Goal: Information Seeking & Learning: Learn about a topic

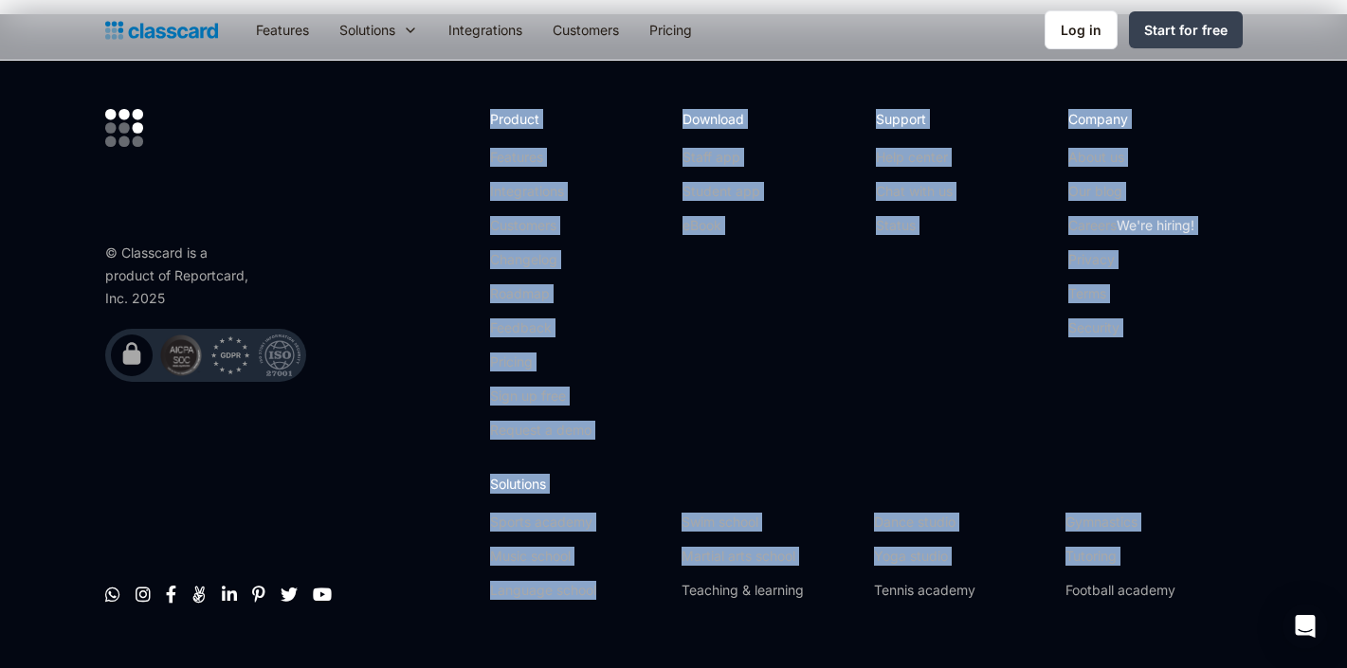
scroll to position [5813, 0]
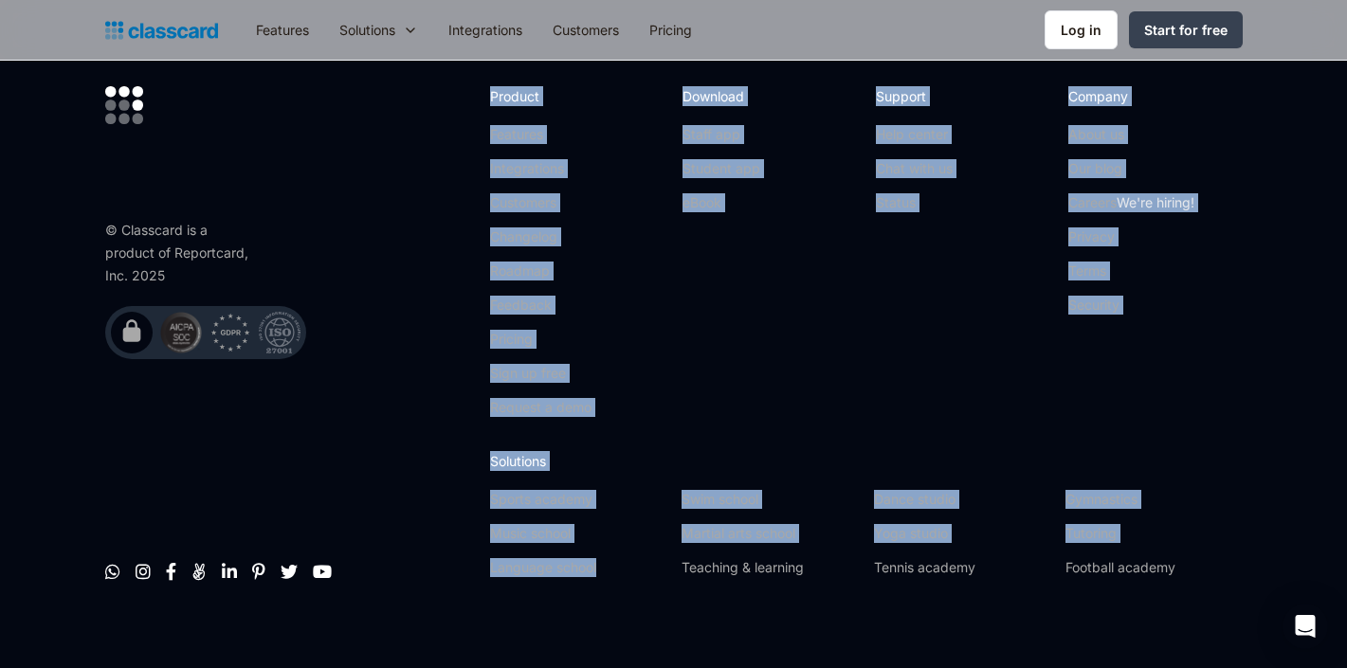
drag, startPoint x: 576, startPoint y: 663, endPoint x: 597, endPoint y: 782, distance: 120.3
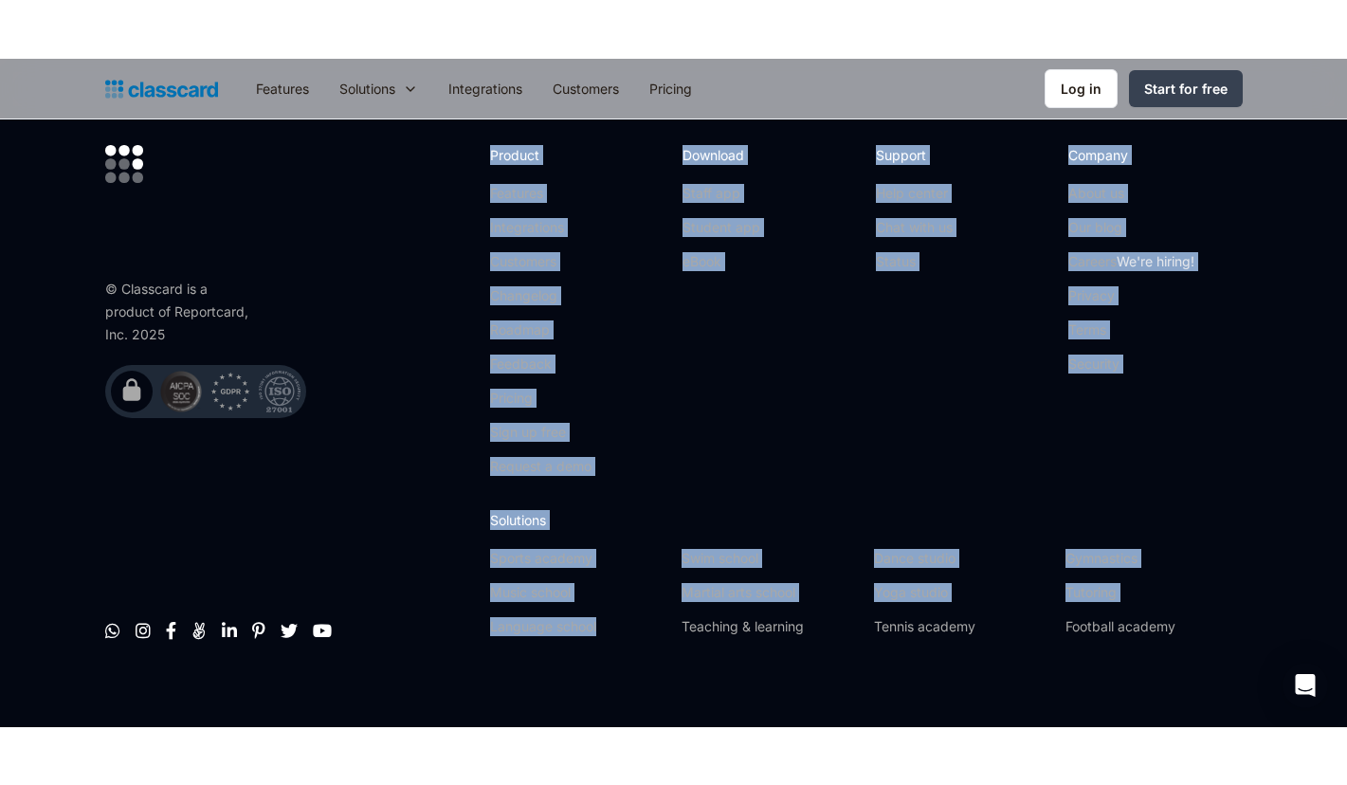
scroll to position [5697, 0]
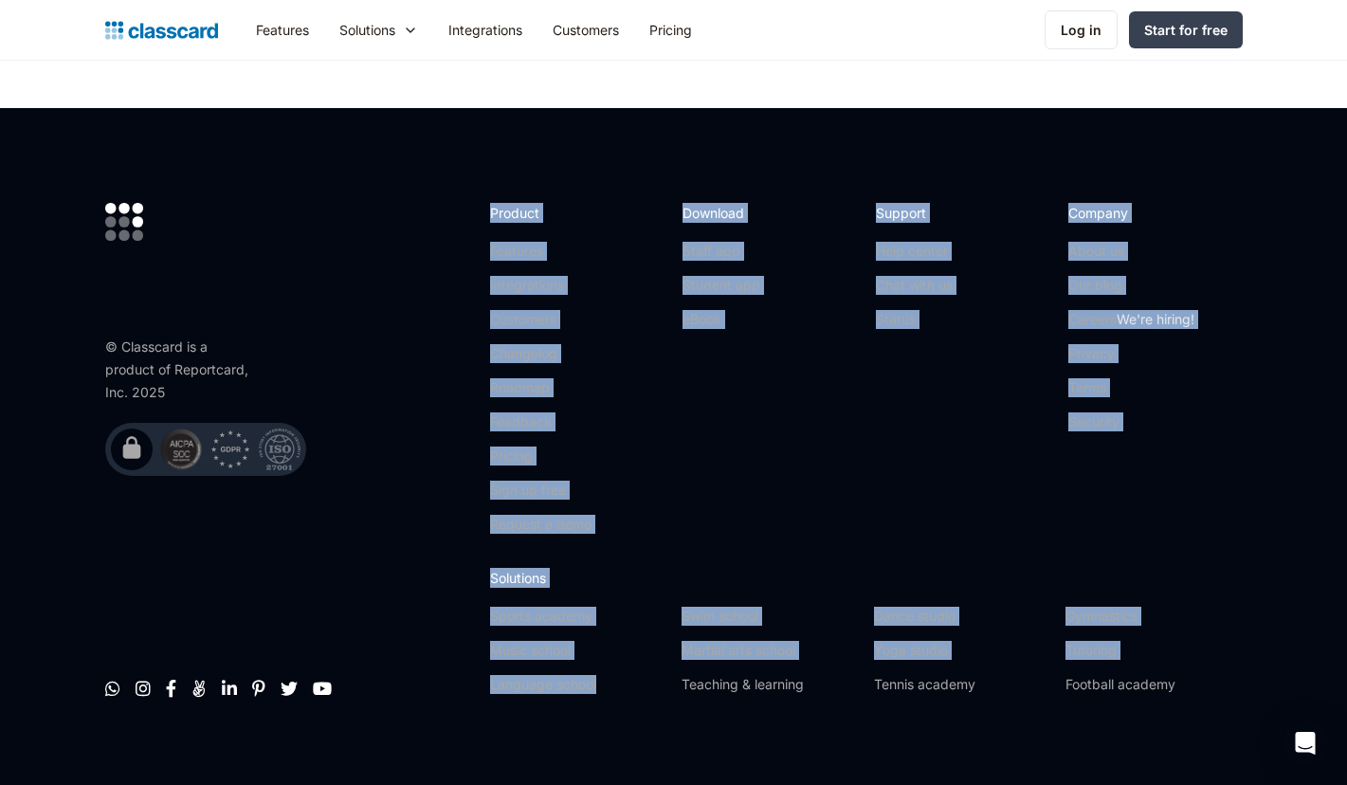
click at [680, 520] on div "© Classcard is a product of Reportcard, Inc. 2025         Product Featu…" at bounding box center [673, 456] width 1137 height 506
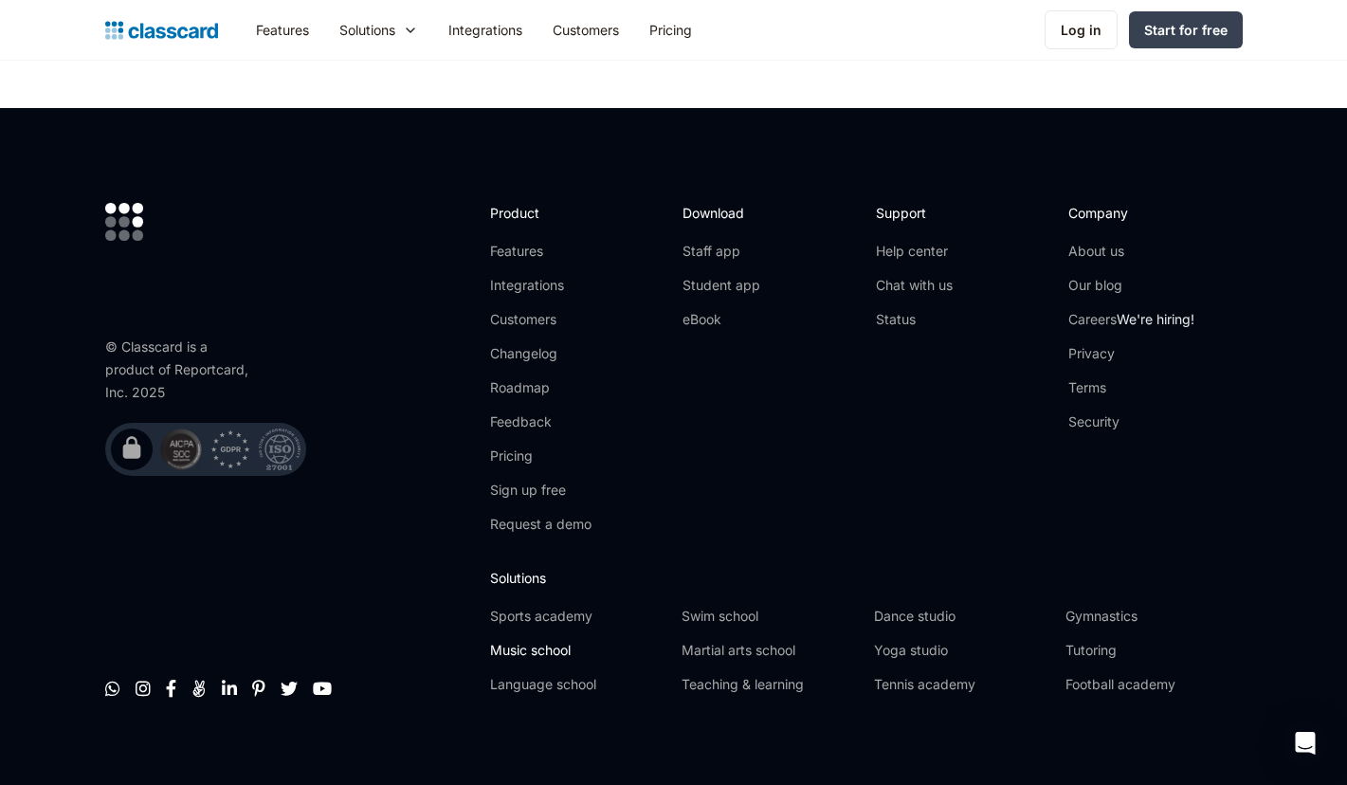
drag, startPoint x: 525, startPoint y: 646, endPoint x: 528, endPoint y: 635, distance: 11.7
click at [525, 646] on div "Music school" at bounding box center [578, 658] width 176 height 34
click at [529, 641] on link "Music school" at bounding box center [578, 650] width 176 height 19
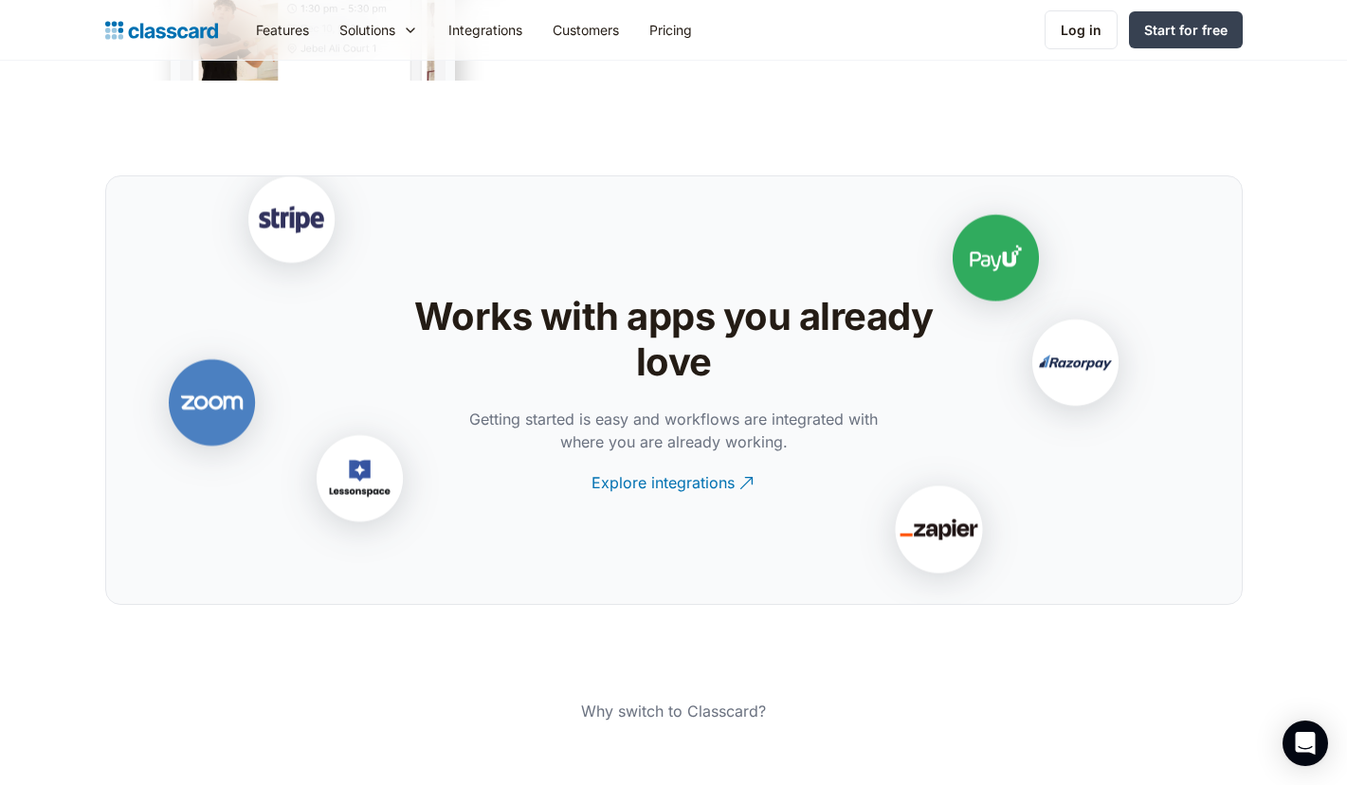
scroll to position [3830, 0]
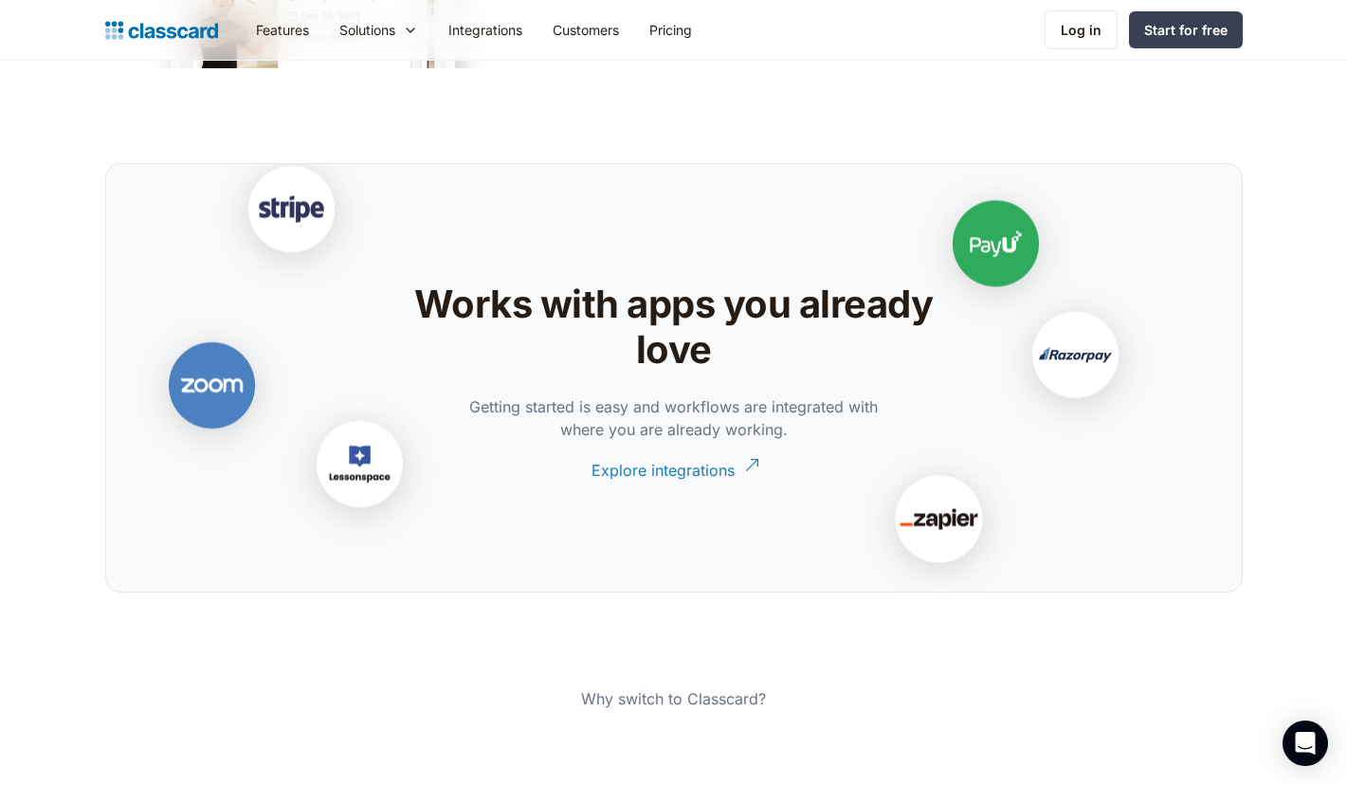
click at [696, 460] on div "Explore integrations" at bounding box center [662, 462] width 143 height 37
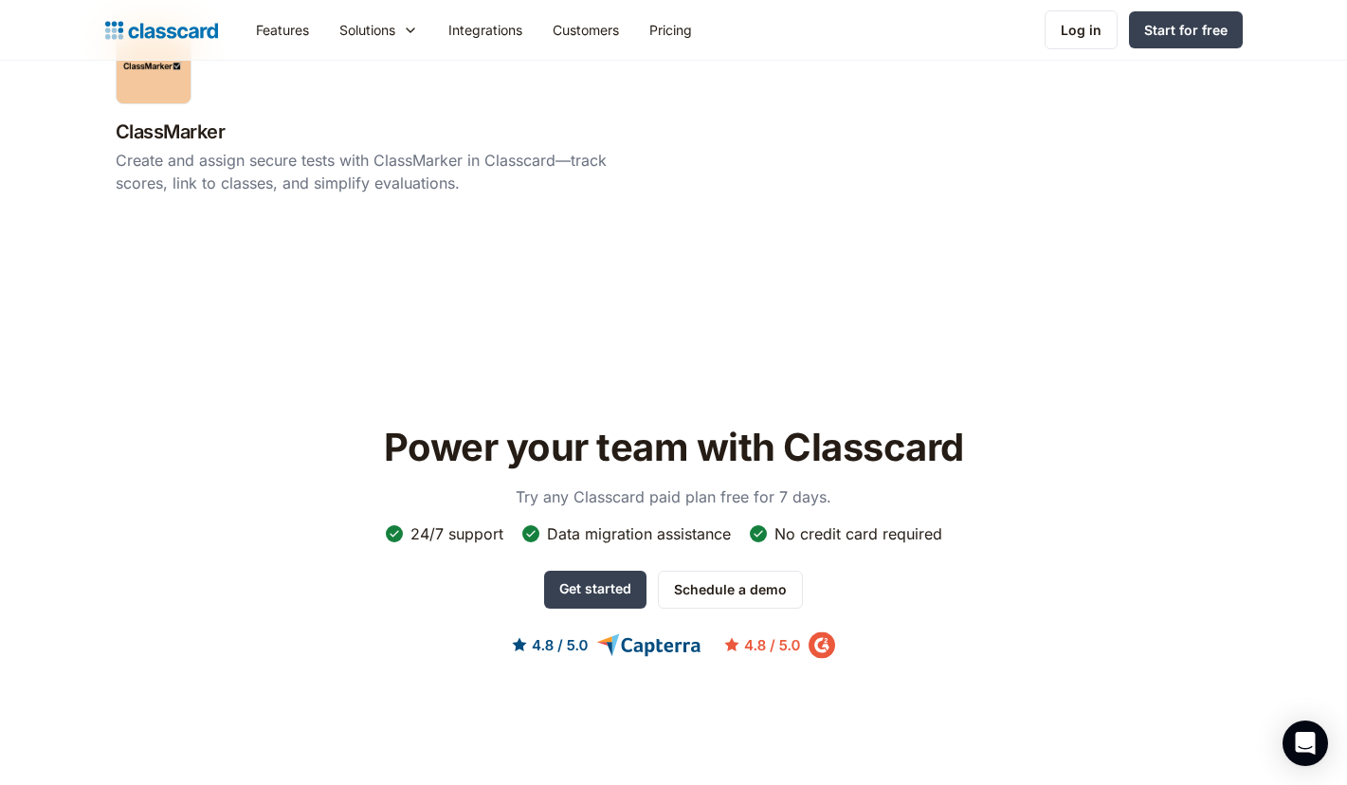
scroll to position [4076, 0]
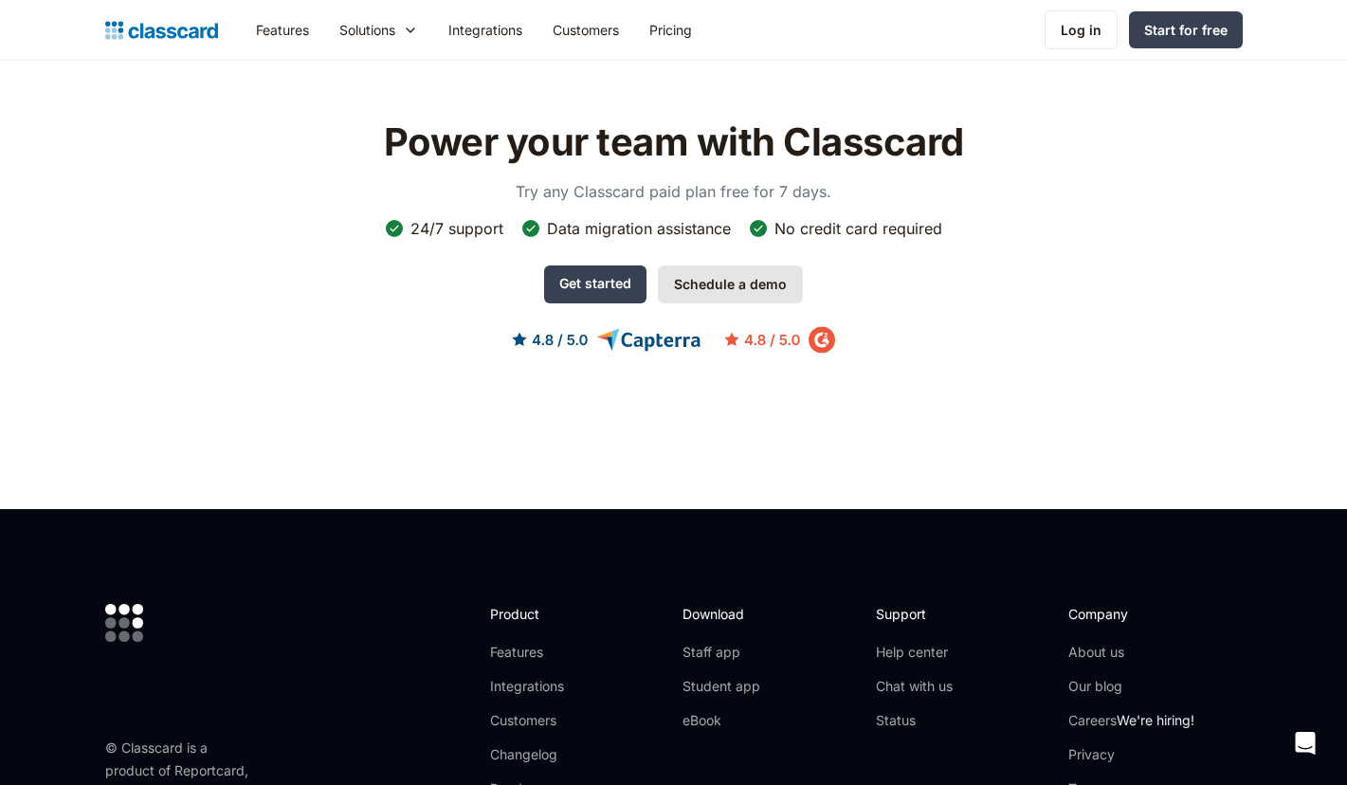
click at [726, 289] on link "Schedule a demo" at bounding box center [730, 284] width 145 height 38
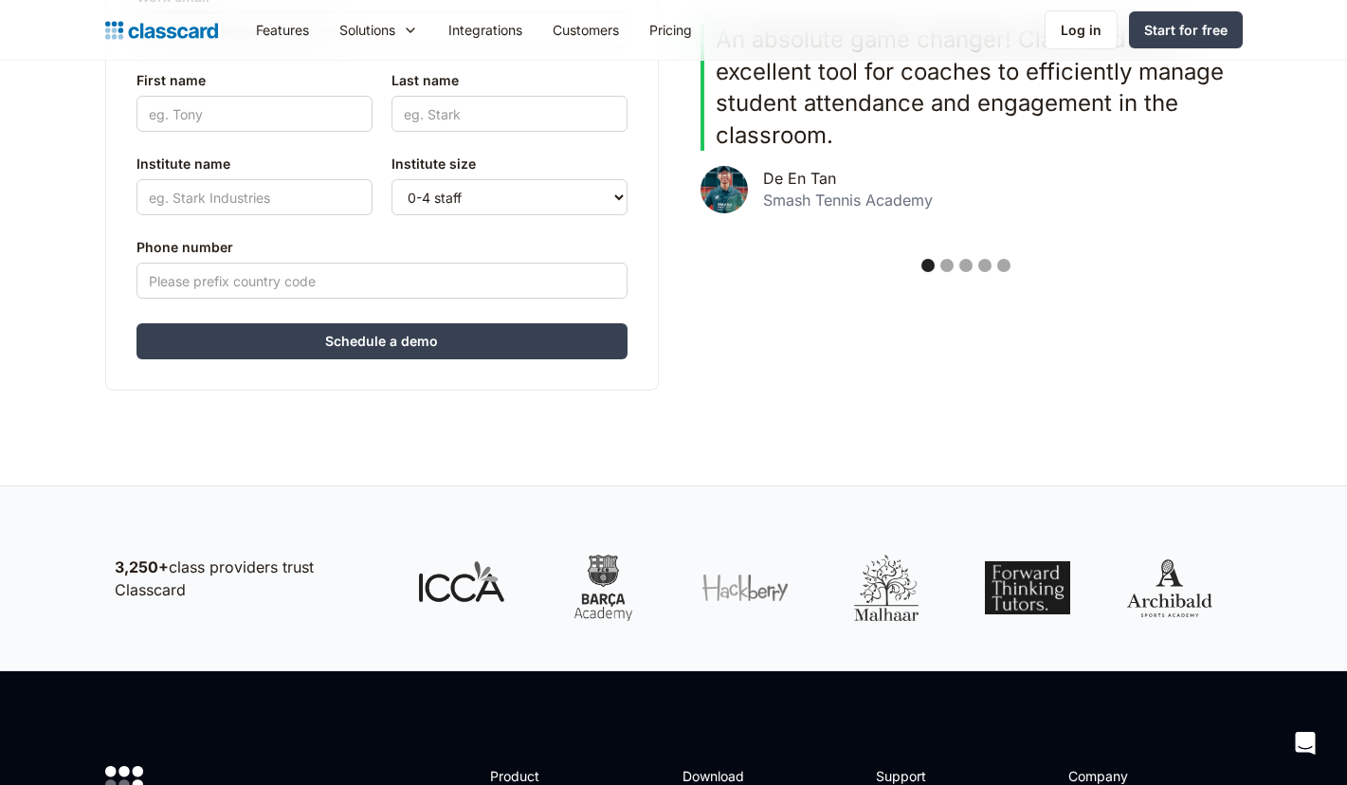
scroll to position [874, 0]
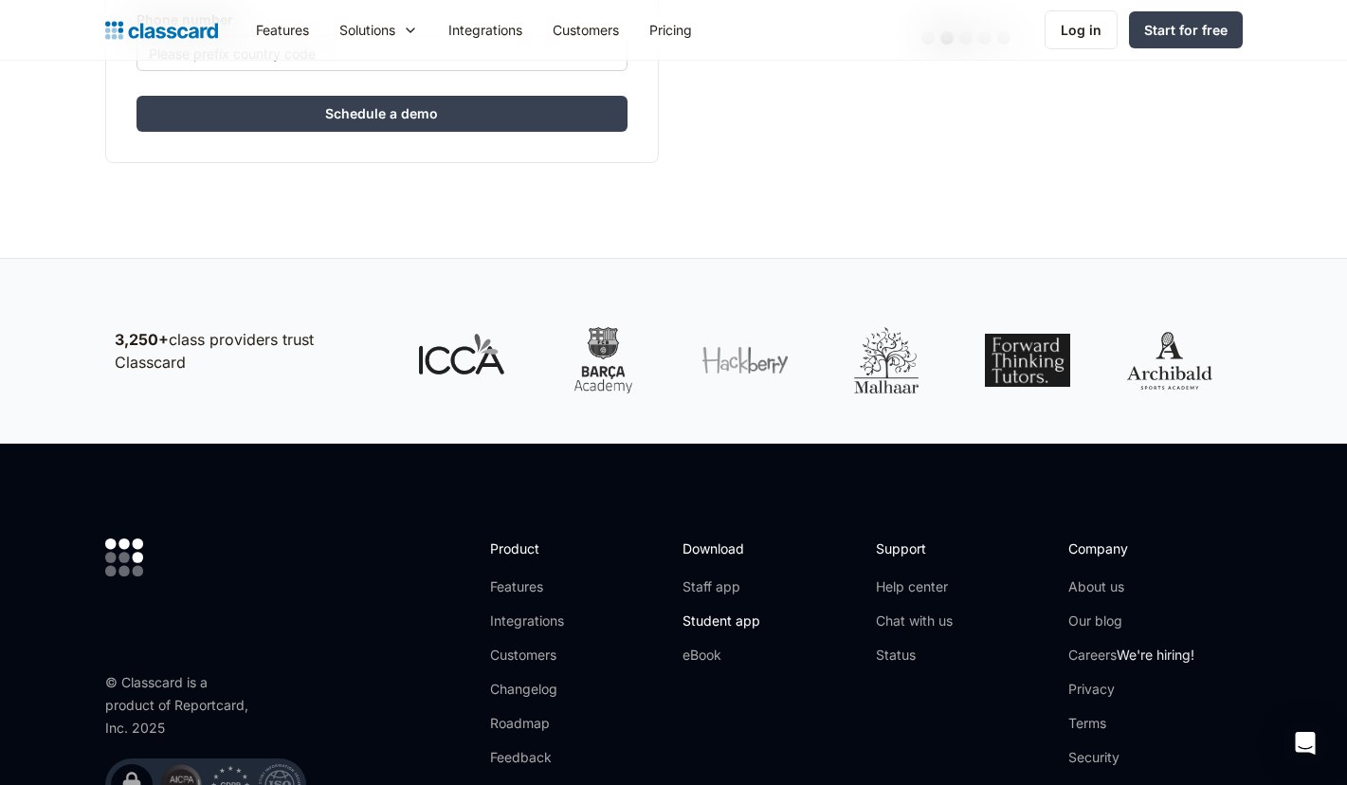
click at [694, 613] on link "Student app" at bounding box center [721, 620] width 78 height 19
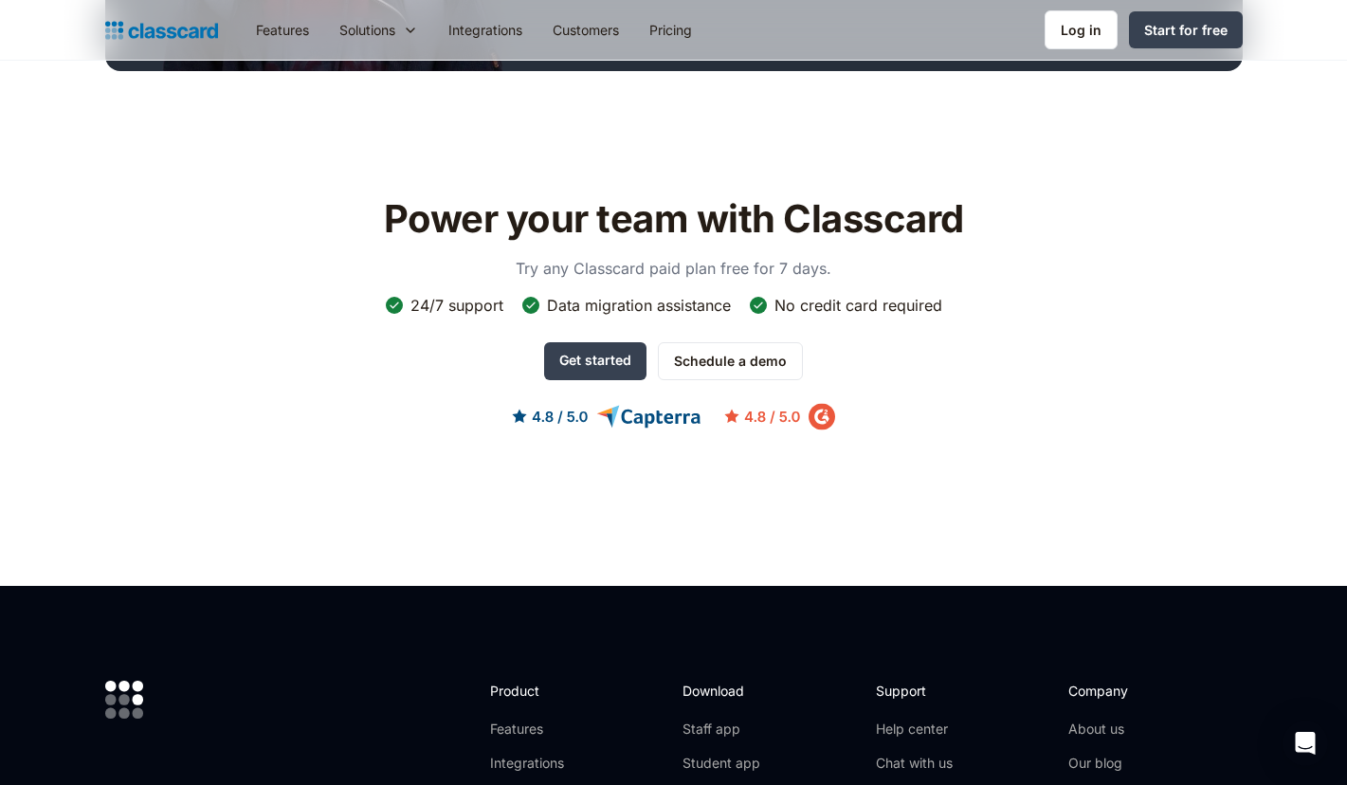
scroll to position [1209, 0]
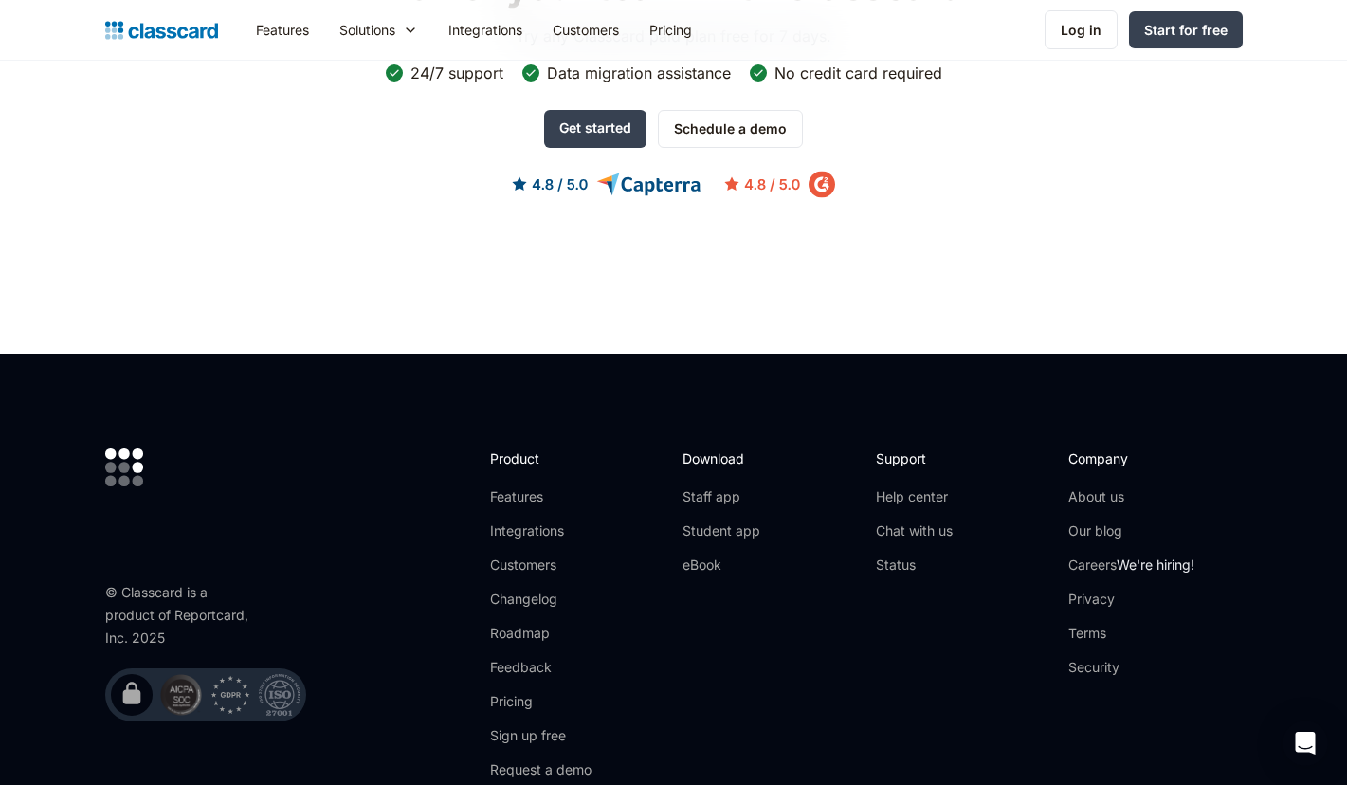
click at [724, 508] on ul "Staff app Student app eBook" at bounding box center [721, 530] width 78 height 87
click at [723, 504] on link "Staff app" at bounding box center [721, 496] width 78 height 19
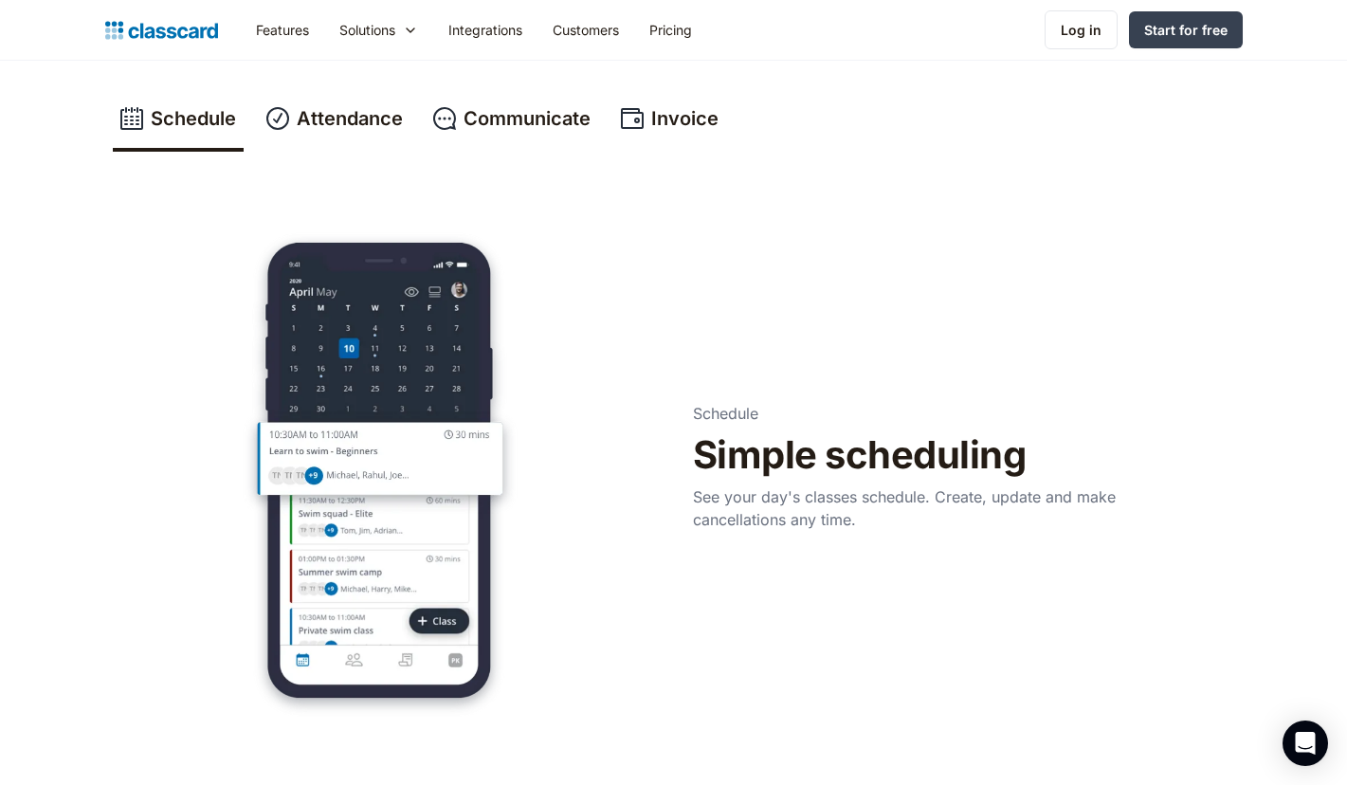
scroll to position [709, 0]
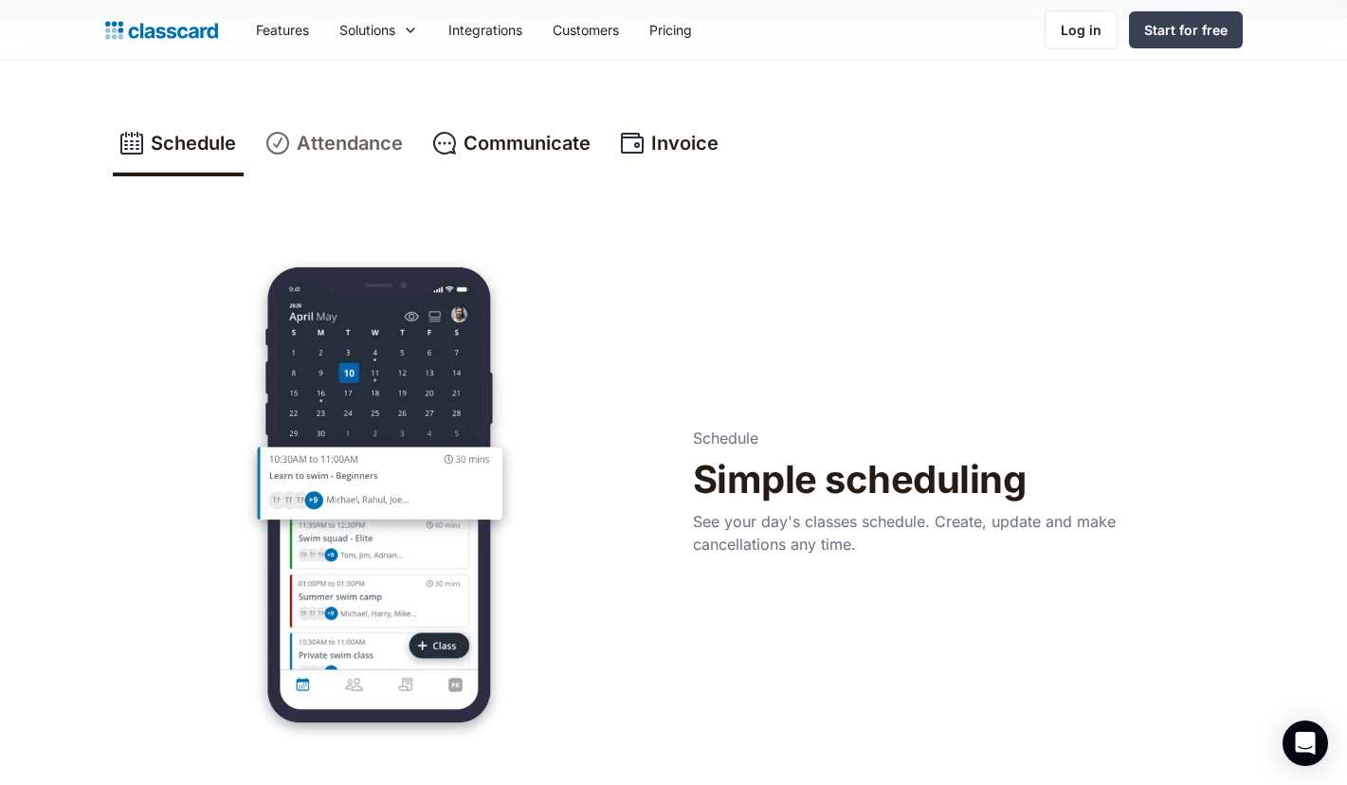
click at [385, 151] on div "Attendance" at bounding box center [350, 143] width 106 height 28
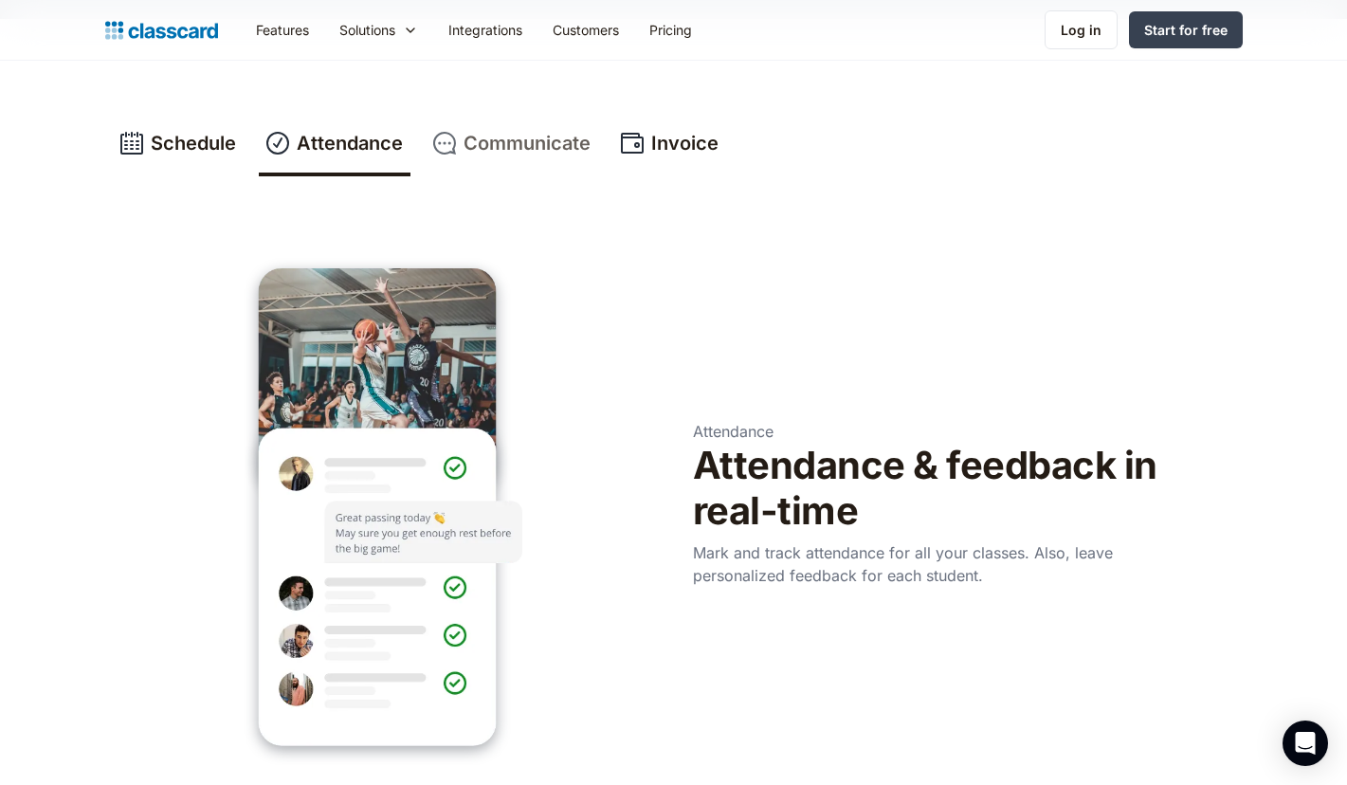
click at [463, 140] on div "Communicate" at bounding box center [526, 143] width 127 height 28
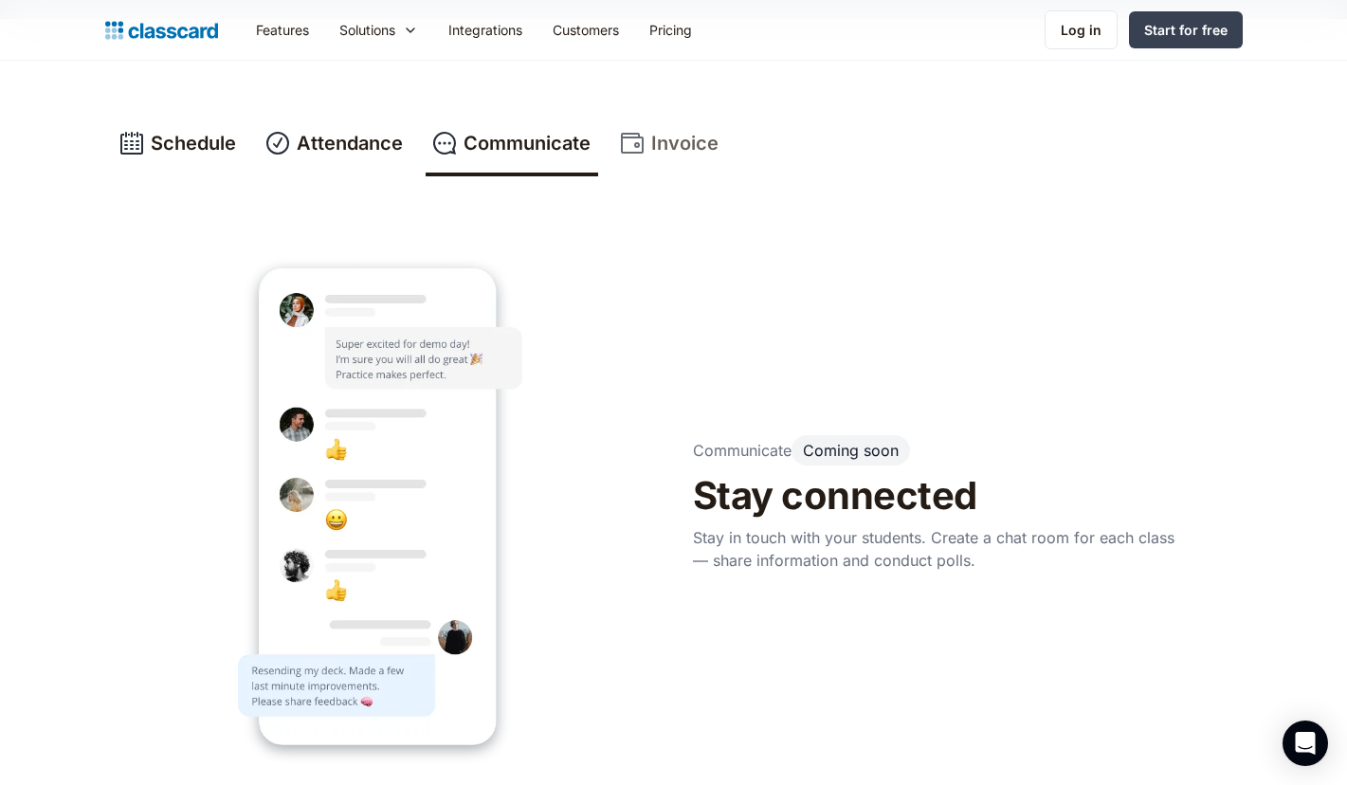
click at [620, 151] on link "Invoice" at bounding box center [669, 145] width 113 height 63
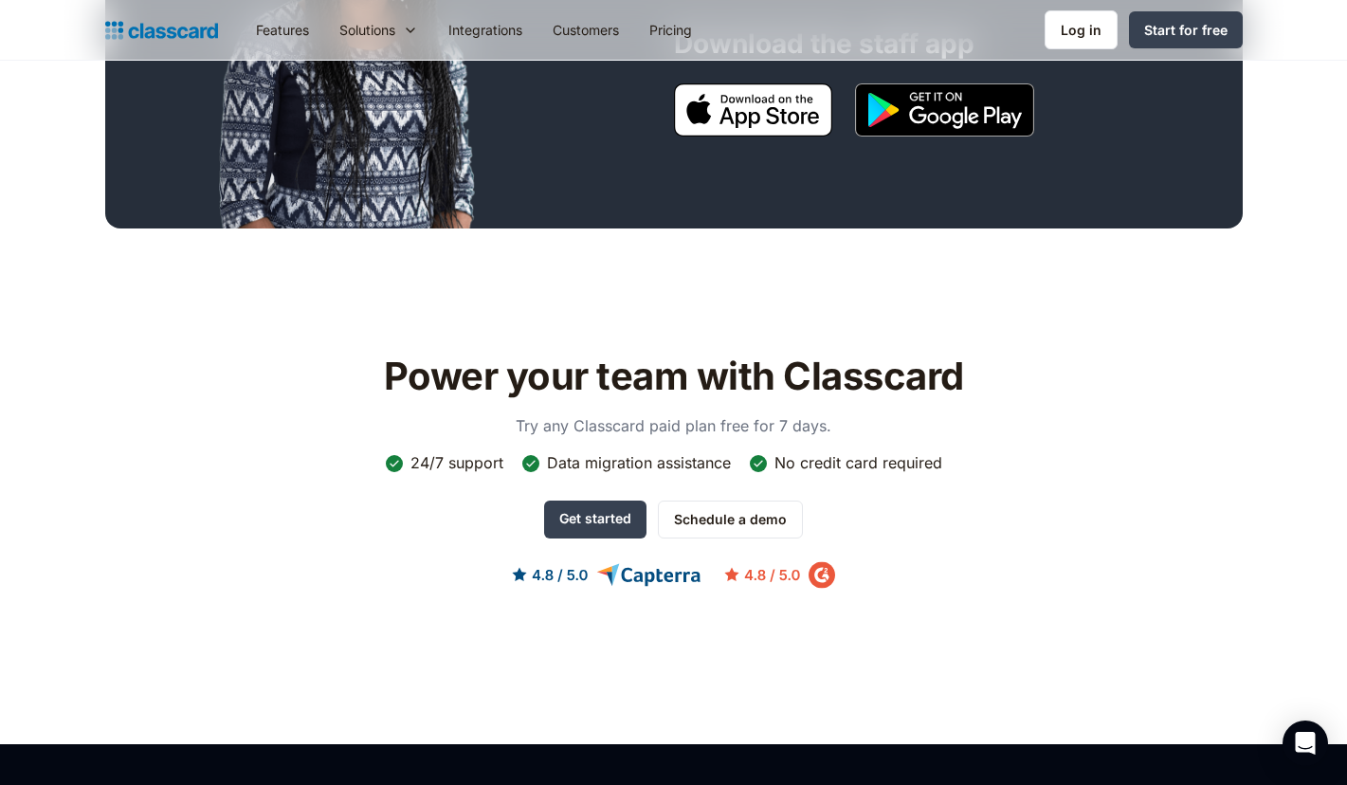
scroll to position [2290, 0]
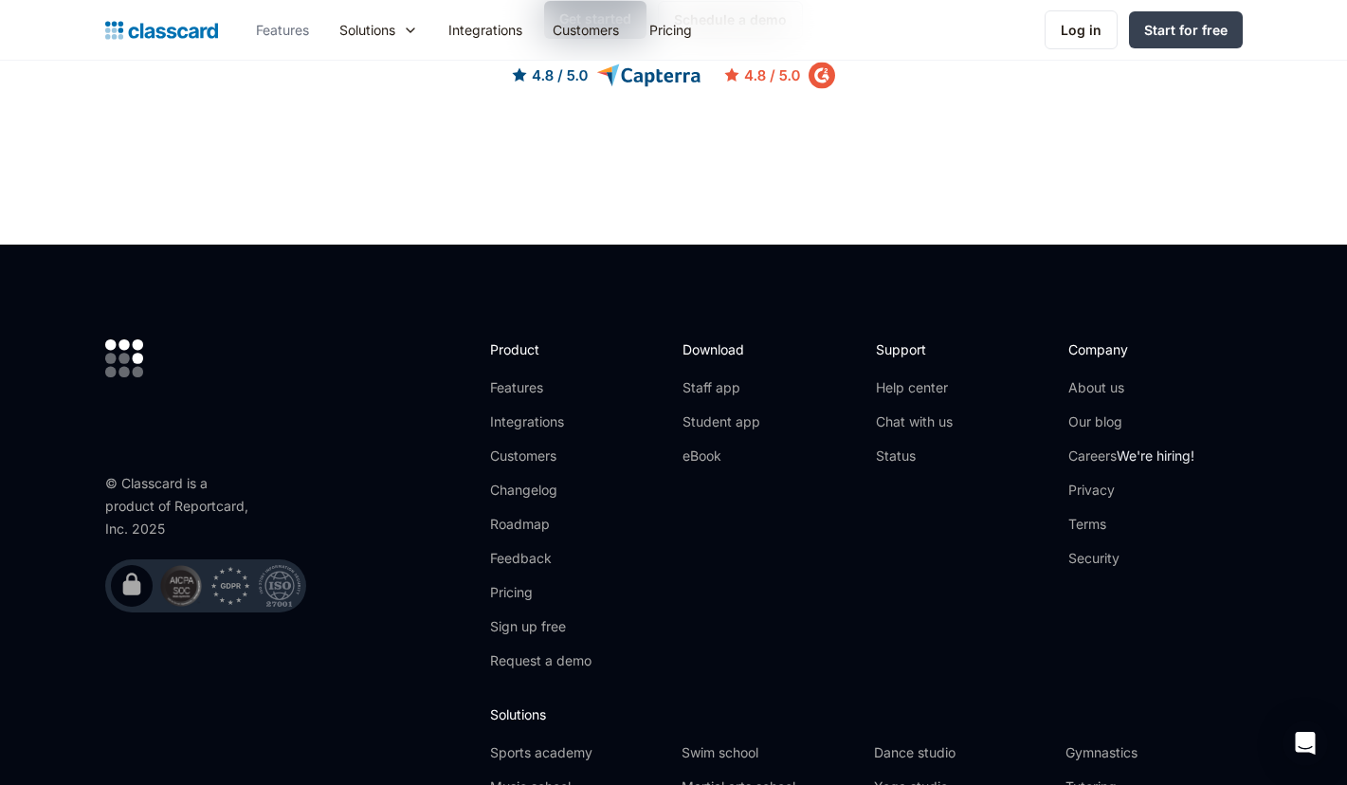
click at [297, 41] on link "Features" at bounding box center [282, 30] width 83 height 43
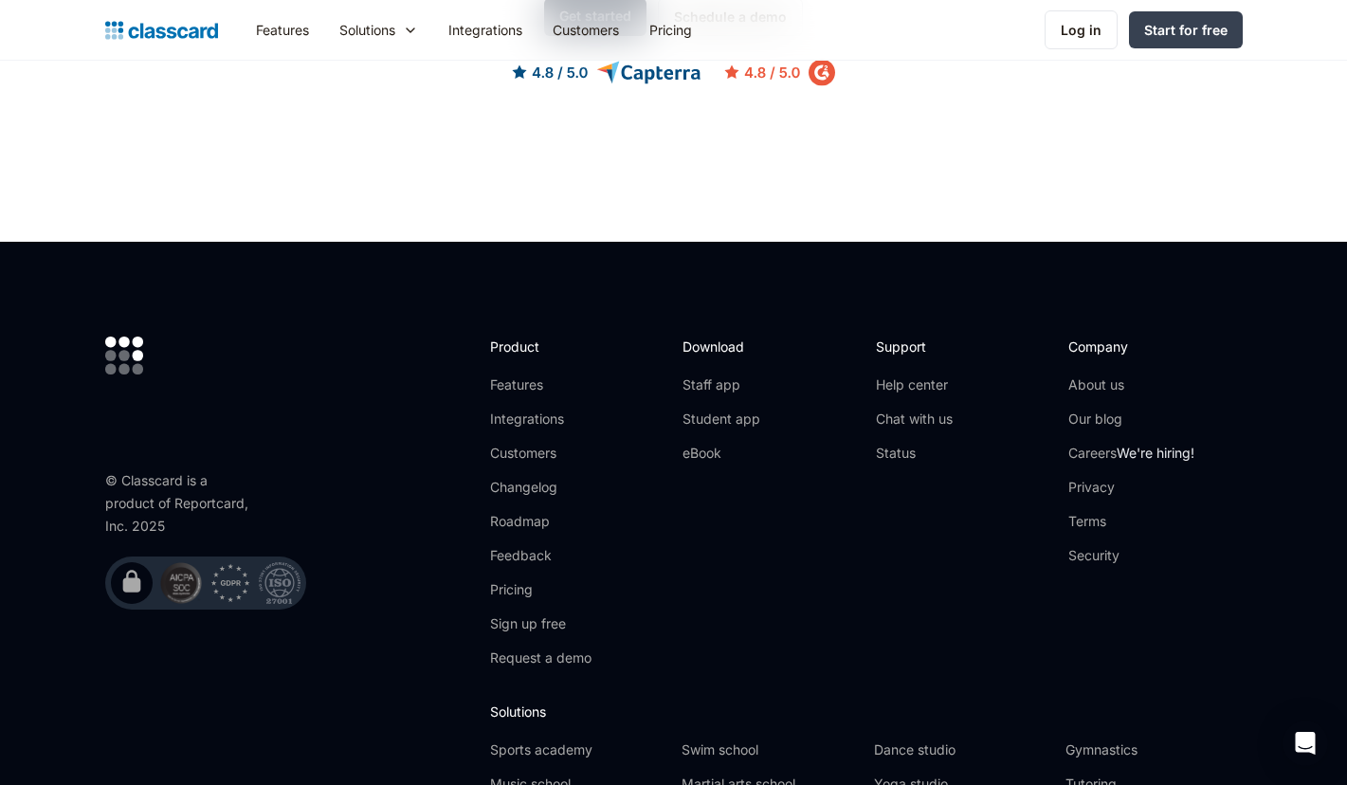
scroll to position [5660, 0]
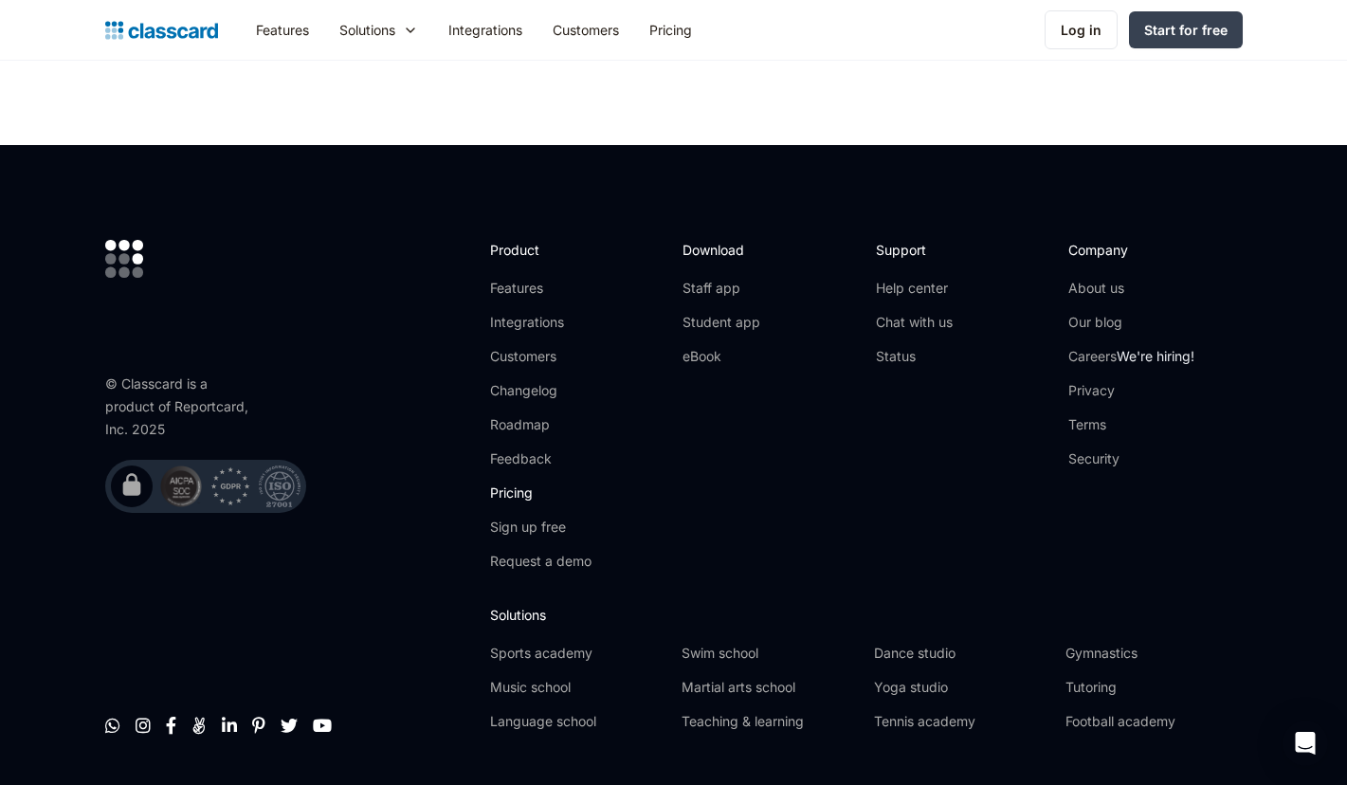
click at [532, 483] on link "Pricing" at bounding box center [540, 492] width 101 height 19
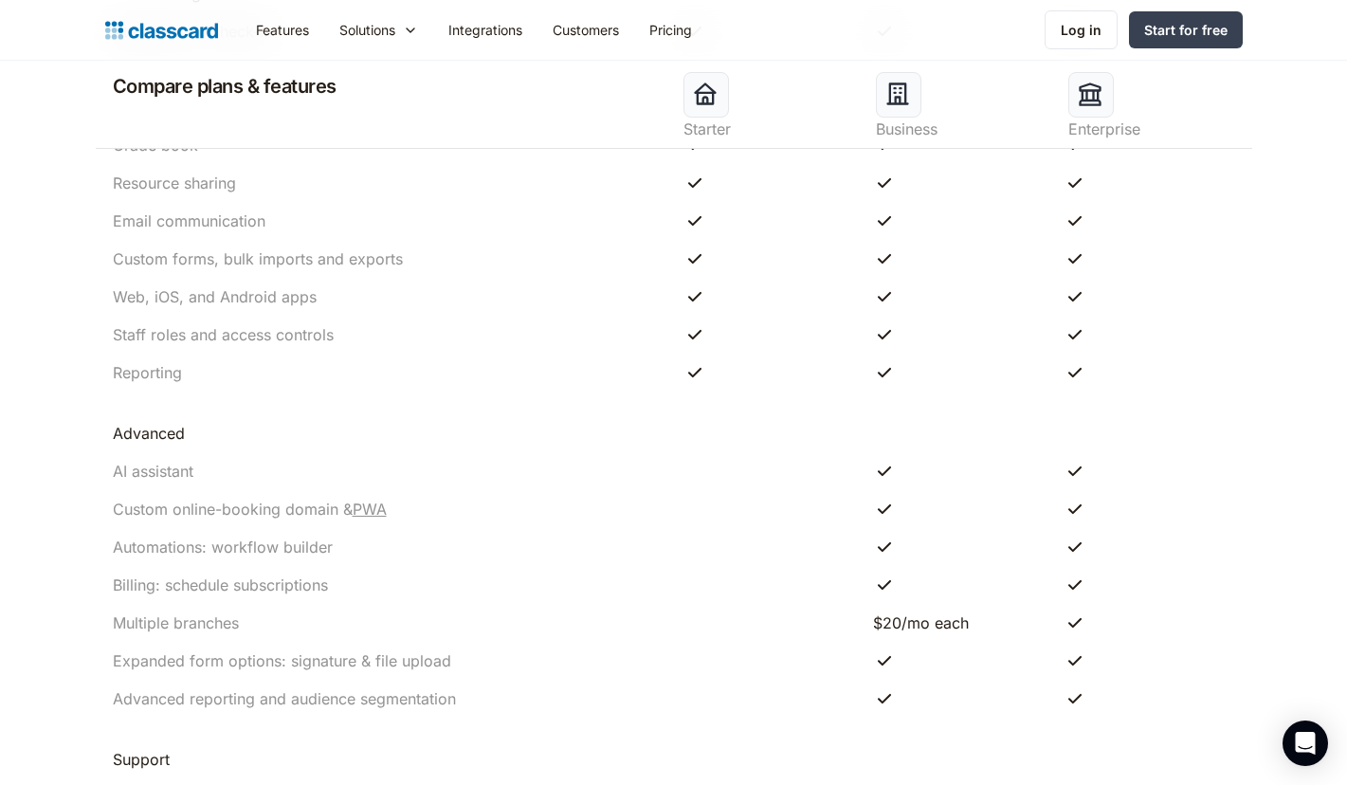
scroll to position [2075, 0]
